Goal: Task Accomplishment & Management: Manage account settings

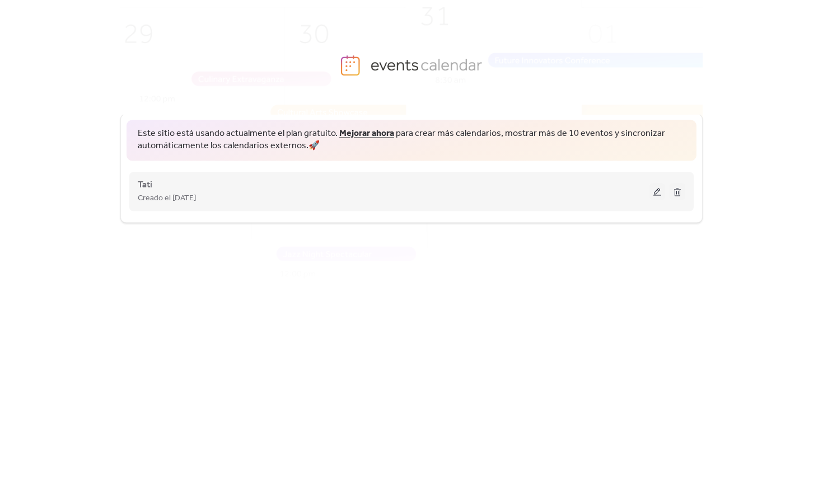
click at [189, 193] on span "Creado el [DATE]" at bounding box center [167, 198] width 58 height 13
click at [658, 187] on button at bounding box center [658, 191] width 16 height 17
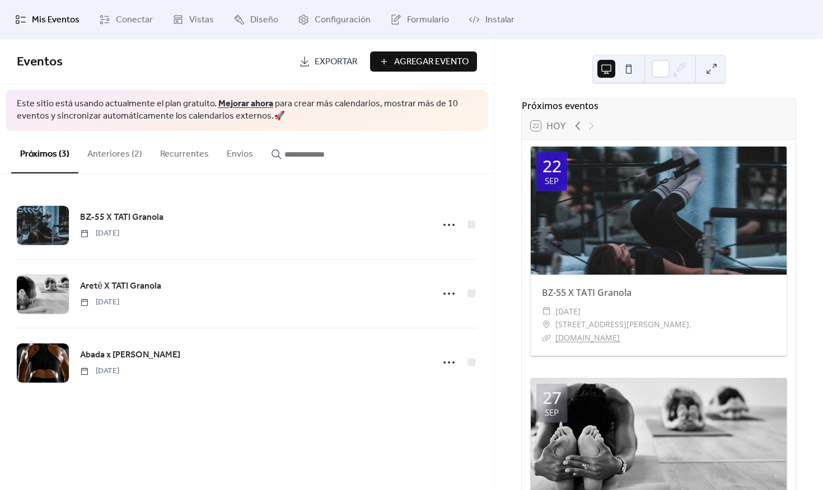
click at [545, 44] on div "Próximos eventos 22 Hoy 22 sep BZ-55 X TATI Granola ​ lunes, septiembre 22, 202…" at bounding box center [658, 264] width 329 height 451
click at [499, 18] on span "Instalar" at bounding box center [499, 19] width 29 height 13
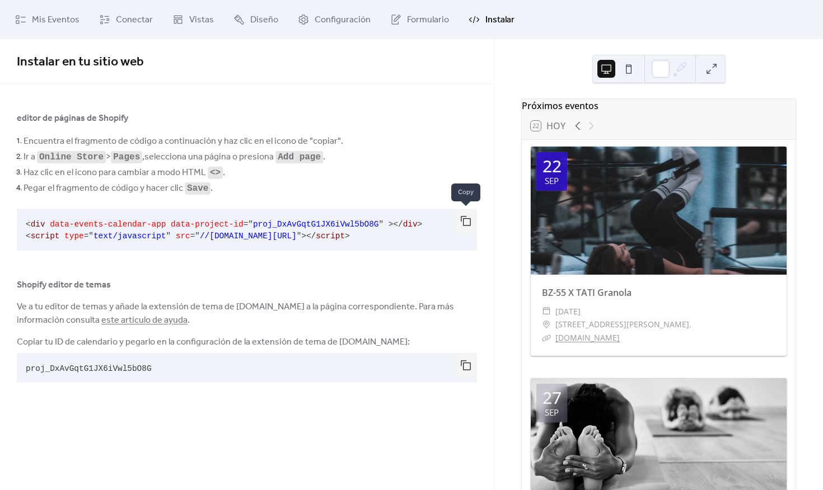
click at [459, 223] on button "button" at bounding box center [466, 221] width 22 height 25
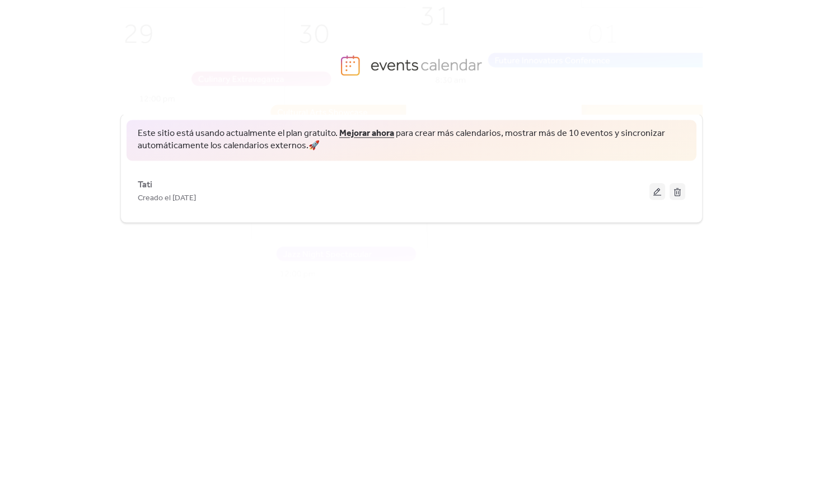
click at [704, 158] on div "Este sitio está usando actualmente el plan gratuito. Mejorar ahora para crear m…" at bounding box center [411, 303] width 823 height 376
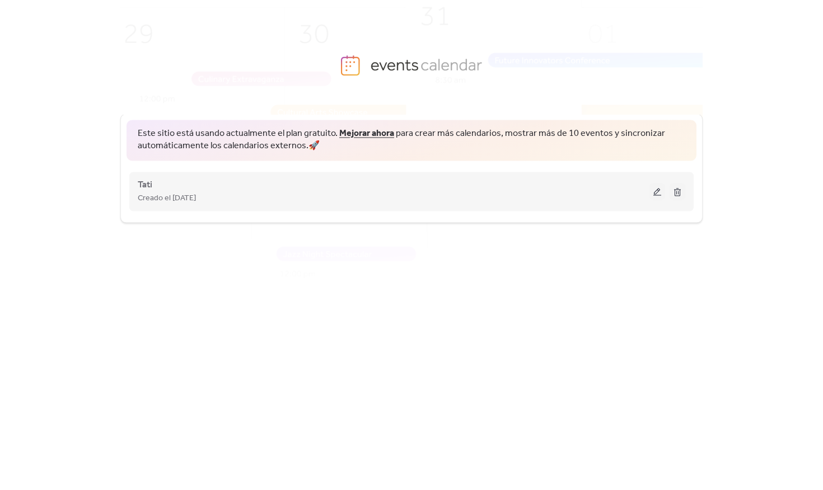
click at [654, 194] on button at bounding box center [658, 191] width 16 height 17
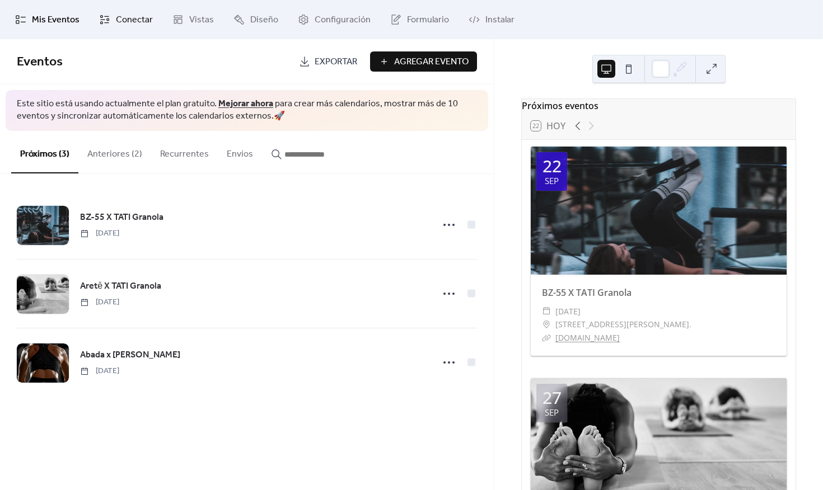
click at [129, 15] on span "Conectar" at bounding box center [134, 19] width 37 height 13
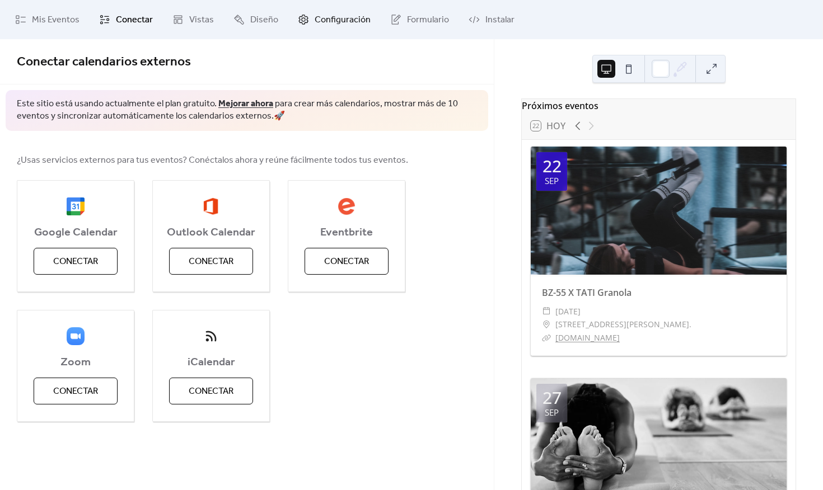
click at [325, 24] on span "Configuración" at bounding box center [343, 19] width 56 height 13
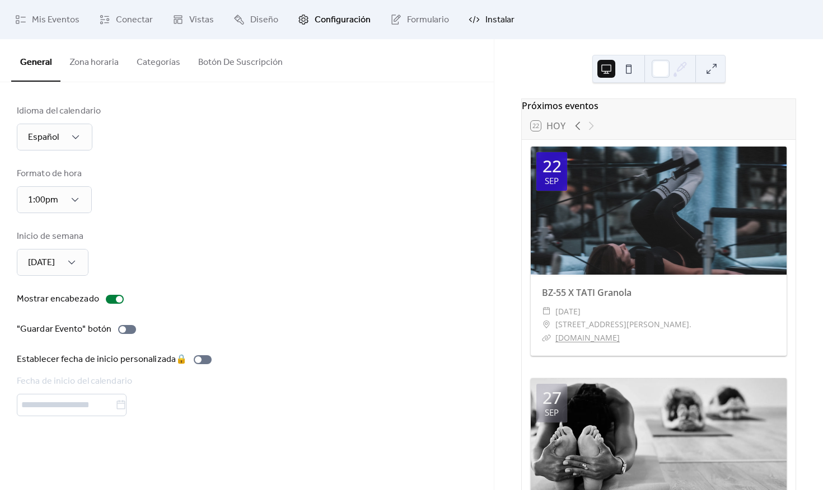
click at [491, 21] on span "Instalar" at bounding box center [499, 19] width 29 height 13
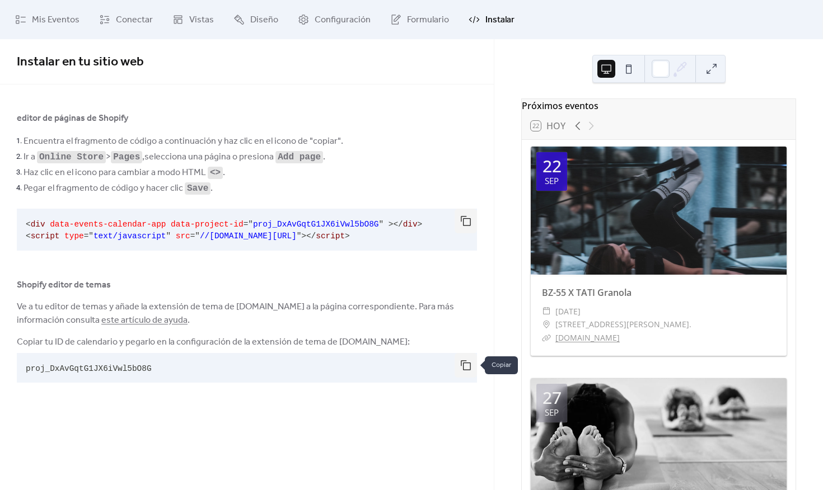
click at [471, 367] on button "button" at bounding box center [466, 365] width 22 height 25
click at [462, 361] on button "button" at bounding box center [466, 365] width 22 height 25
click at [246, 64] on span "Instalar en tu sitio web" at bounding box center [247, 62] width 460 height 22
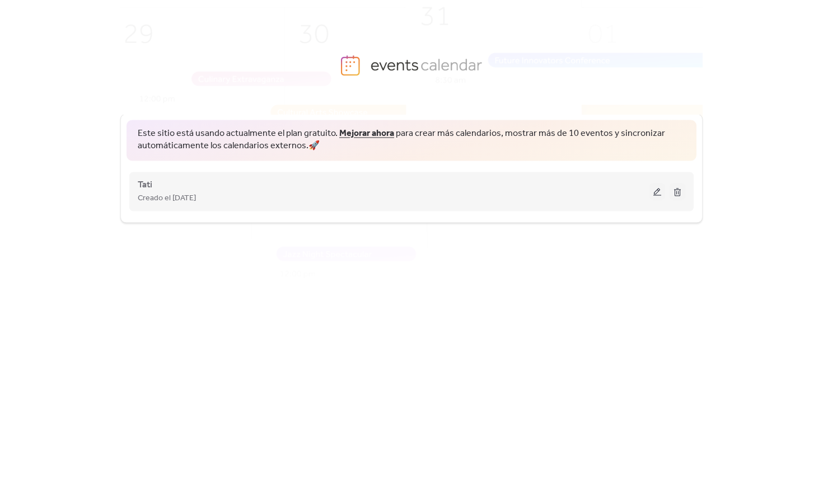
click at [659, 193] on button at bounding box center [658, 191] width 16 height 17
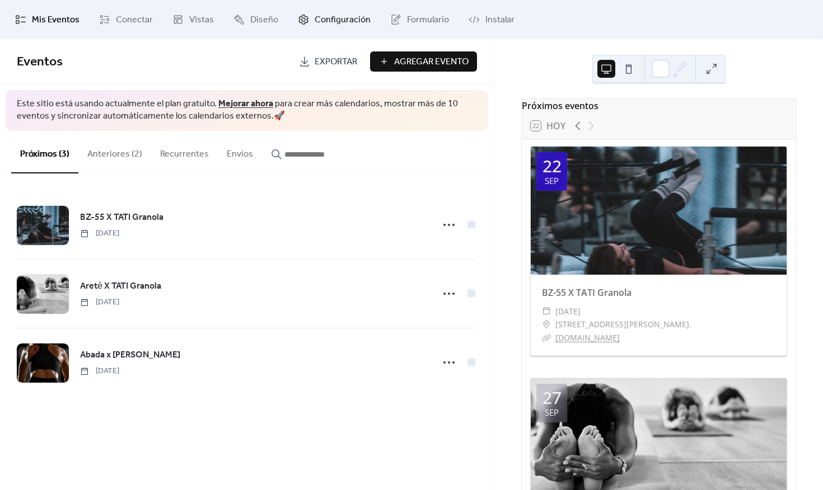
click at [340, 19] on span "Configuración" at bounding box center [343, 19] width 56 height 13
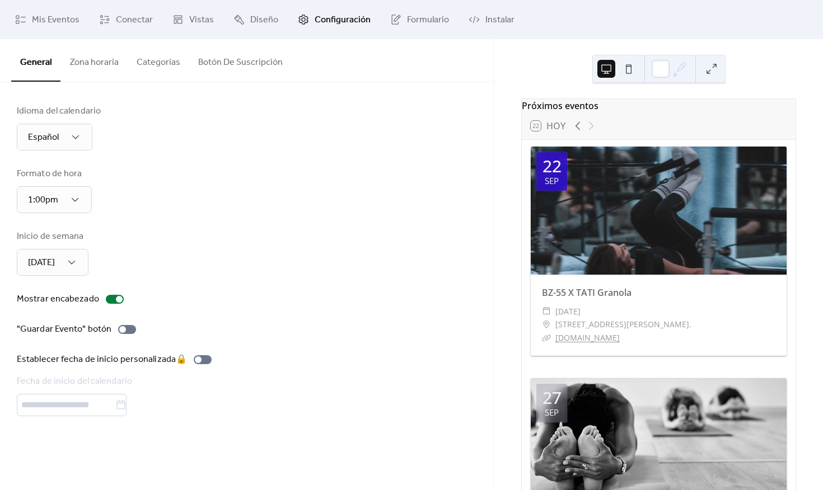
click at [159, 56] on button "Categorías" at bounding box center [159, 59] width 62 height 41
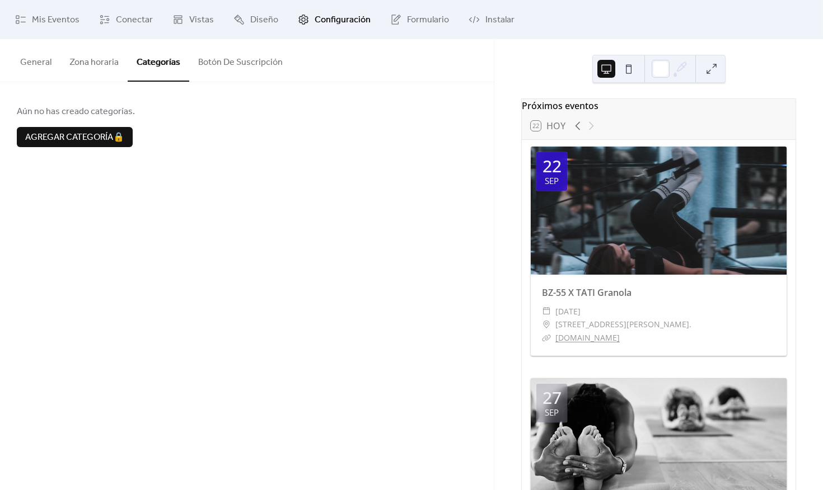
click at [113, 58] on button "Zona horaria" at bounding box center [93, 59] width 67 height 41
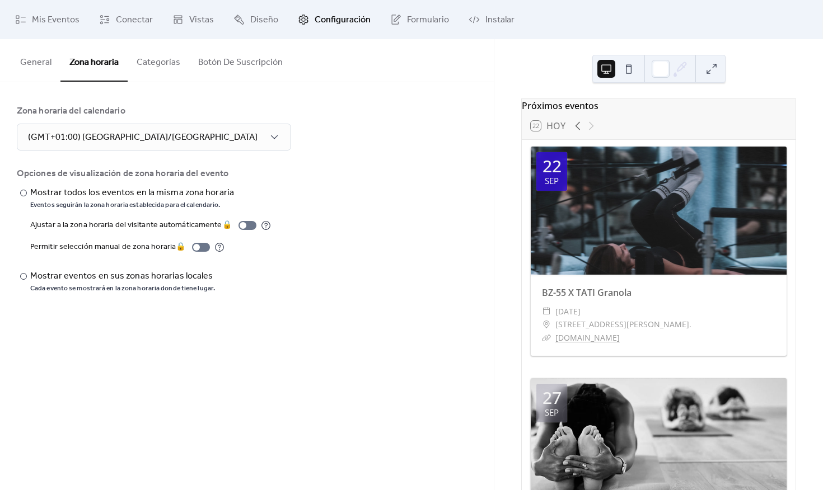
click at [4, 62] on div "General Zona horaria Categorías Botón De Suscripción" at bounding box center [247, 60] width 494 height 43
click at [33, 58] on button "General" at bounding box center [35, 59] width 49 height 41
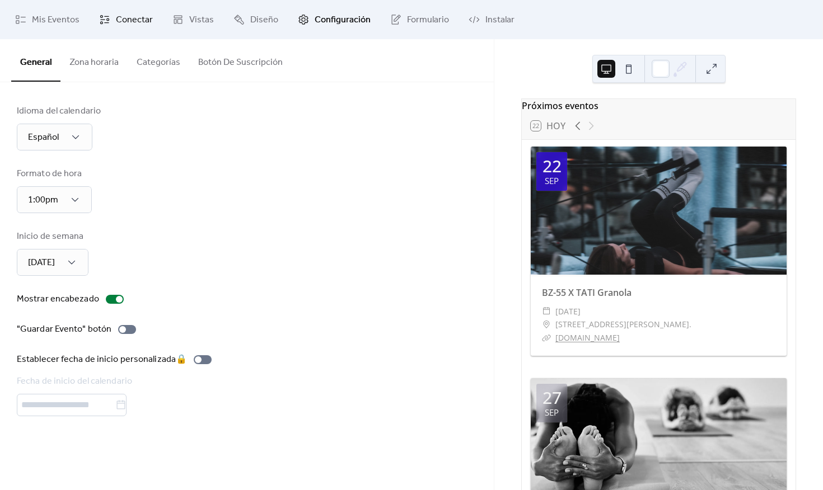
click at [99, 10] on link "Conectar" at bounding box center [126, 19] width 71 height 30
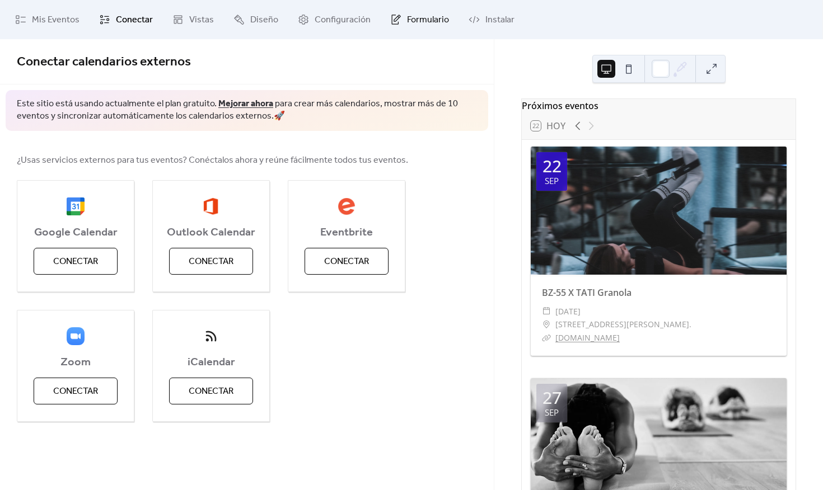
click at [421, 24] on span "Formulario" at bounding box center [428, 19] width 42 height 13
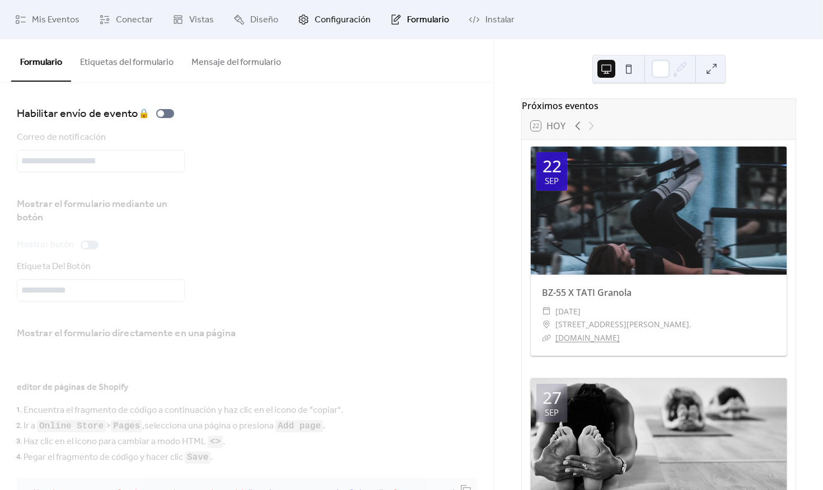
click at [303, 22] on icon at bounding box center [304, 20] width 10 height 10
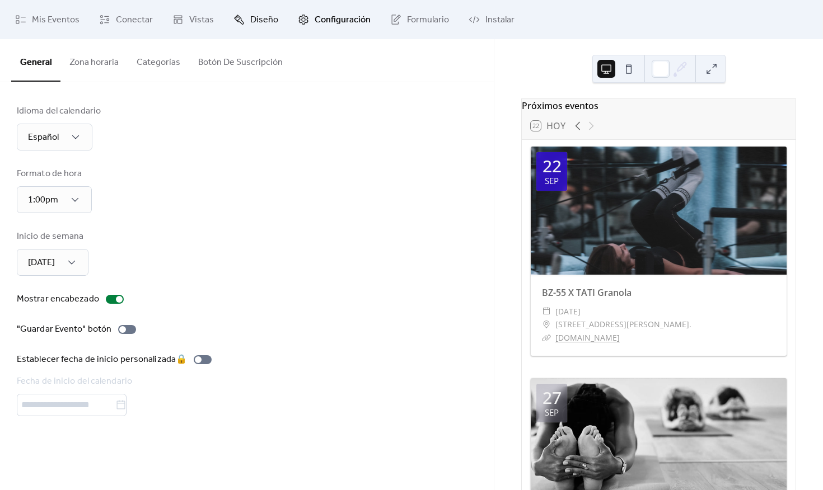
click at [251, 21] on span "Diseño" at bounding box center [264, 19] width 28 height 13
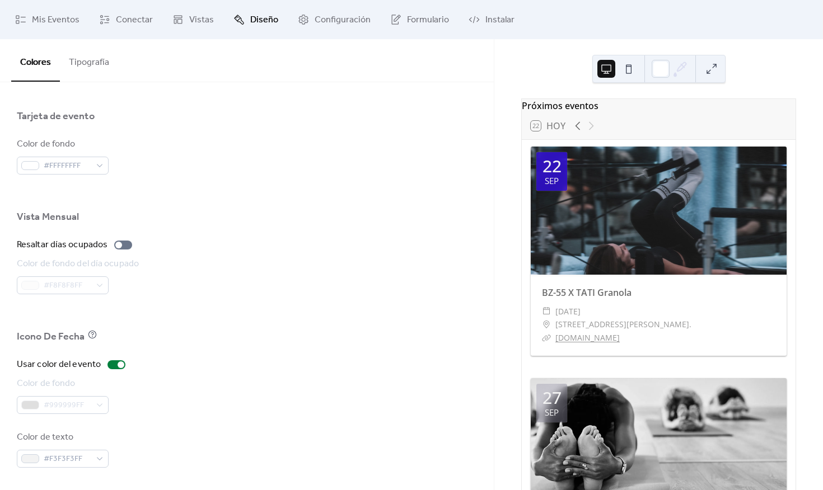
scroll to position [677, 0]
click at [66, 23] on span "Mis Eventos" at bounding box center [56, 19] width 48 height 13
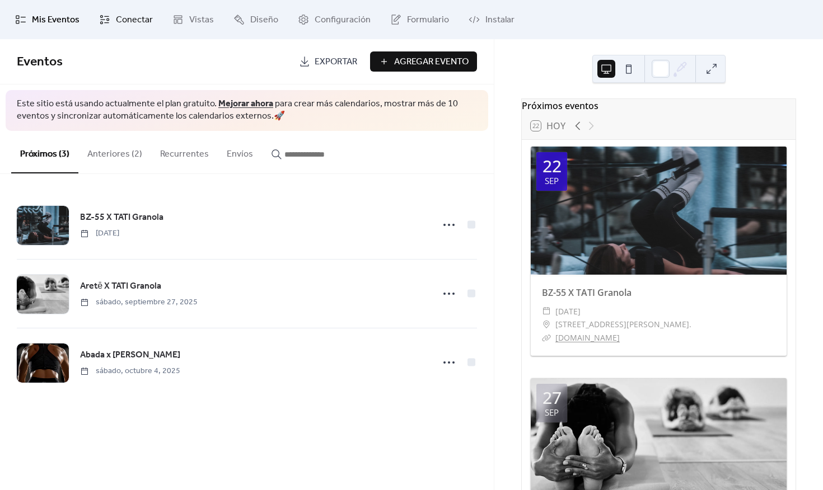
click at [127, 22] on span "Conectar" at bounding box center [134, 19] width 37 height 13
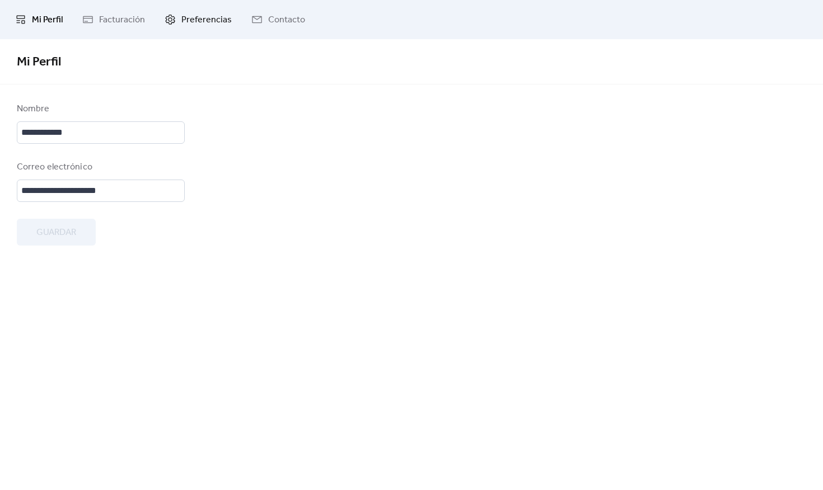
click at [195, 16] on span "Preferencias" at bounding box center [206, 19] width 50 height 13
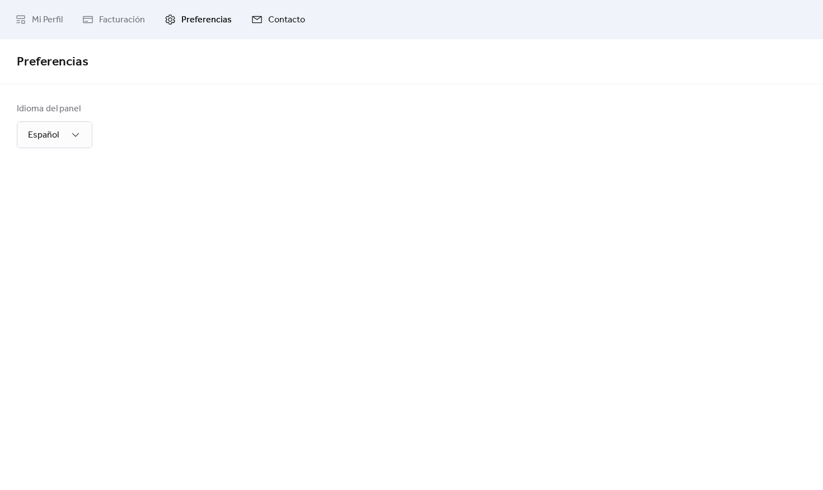
click at [276, 23] on span "Contacto" at bounding box center [286, 19] width 37 height 13
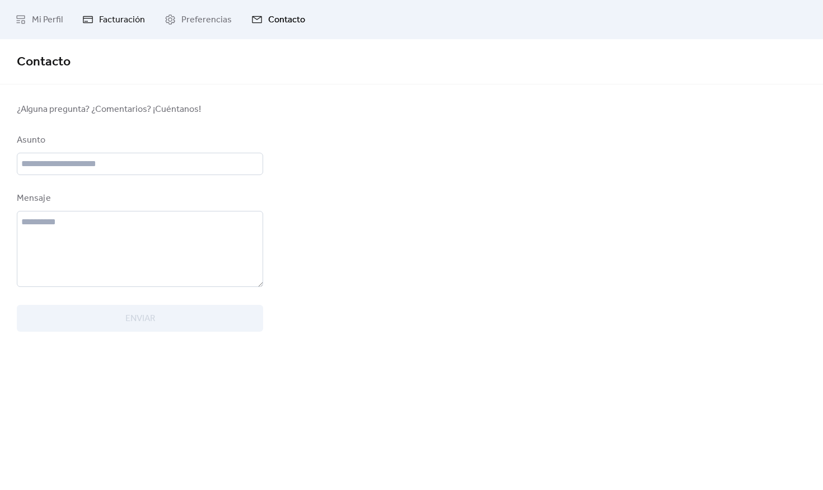
click at [118, 11] on link "Facturación" at bounding box center [114, 19] width 80 height 30
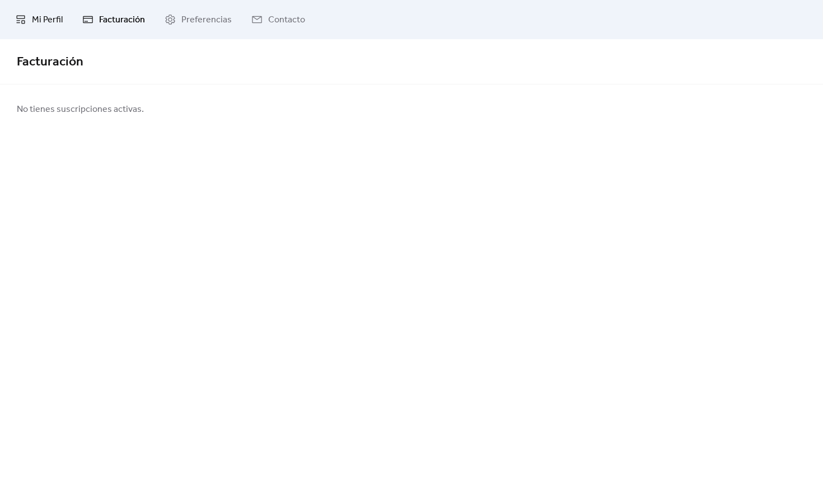
click at [50, 17] on span "Mi Perfil" at bounding box center [47, 19] width 31 height 13
